Goal: Information Seeking & Learning: Find specific fact

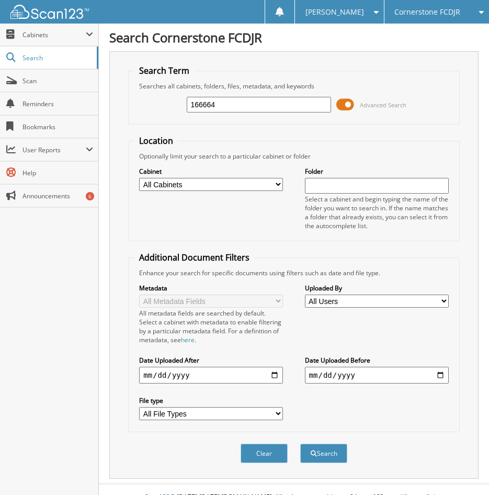
type input "166664"
click at [300, 444] on button "Search" at bounding box center [323, 453] width 47 height 19
click at [333, 453] on button "Search" at bounding box center [323, 453] width 47 height 19
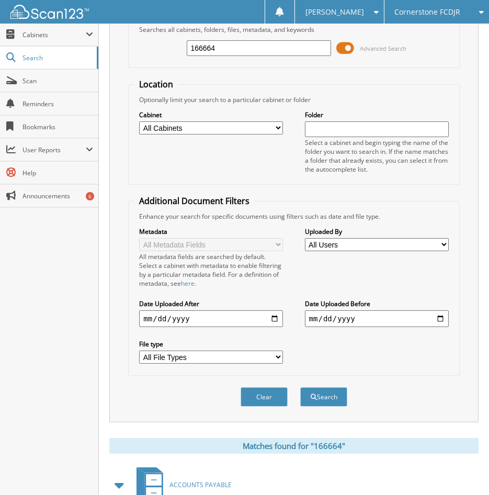
scroll to position [166, 0]
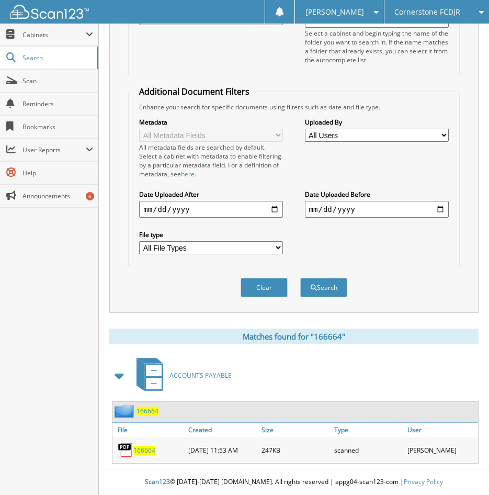
click at [143, 447] on span "166664" at bounding box center [144, 450] width 22 height 9
click at [155, 411] on span "166664" at bounding box center [148, 411] width 22 height 9
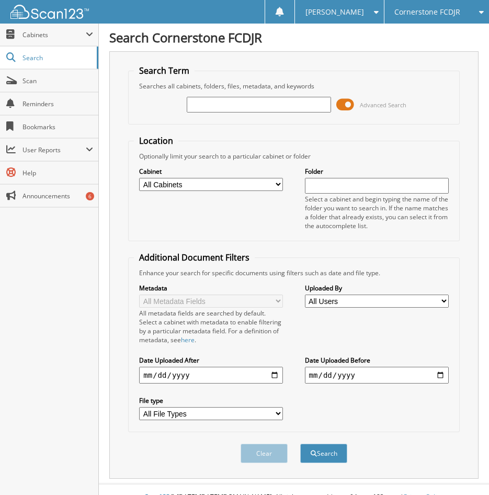
click at [296, 113] on div at bounding box center [259, 105] width 144 height 18
click at [311, 109] on input "text" at bounding box center [259, 105] width 144 height 16
type input "148705"
click at [300, 444] on button "Search" at bounding box center [323, 453] width 47 height 19
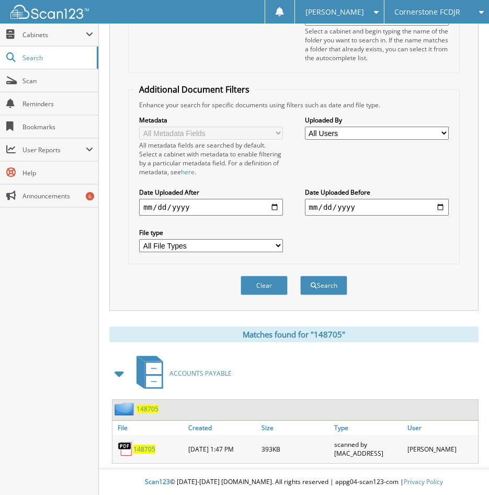
click at [147, 405] on span "148705" at bounding box center [148, 409] width 22 height 9
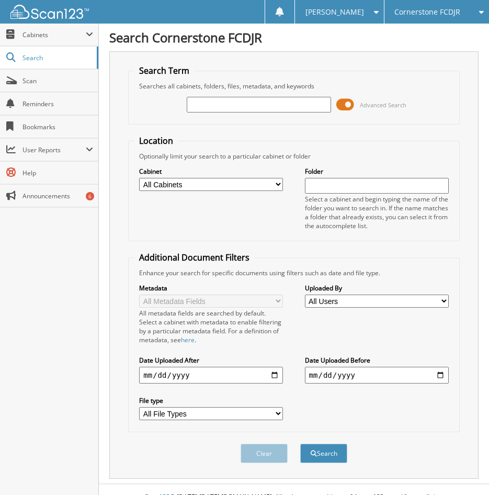
click at [295, 106] on input "text" at bounding box center [259, 105] width 144 height 16
type input "149605"
click at [300, 444] on button "Search" at bounding box center [323, 453] width 47 height 19
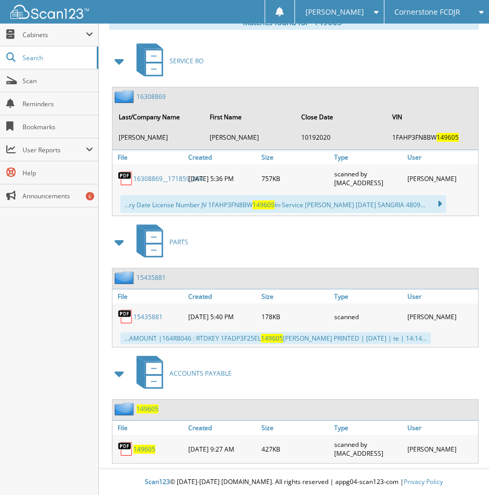
scroll to position [481, 0]
click at [152, 407] on span "149605" at bounding box center [148, 409] width 22 height 9
